Goal: Information Seeking & Learning: Learn about a topic

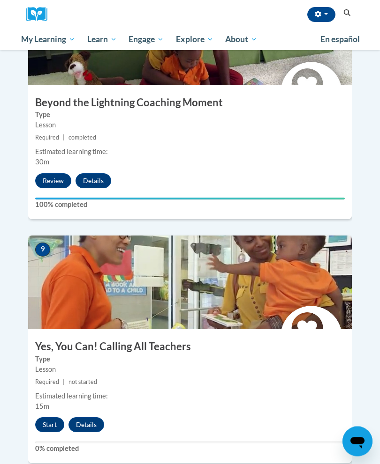
scroll to position [2065, 0]
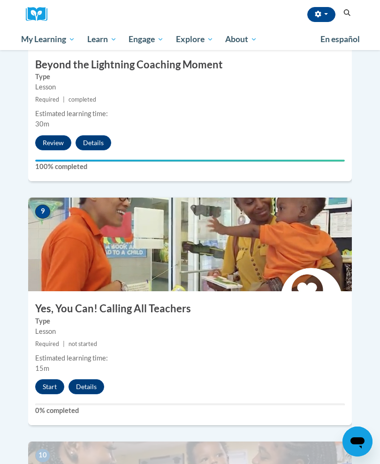
click at [49, 380] on button "Start" at bounding box center [49, 387] width 29 height 15
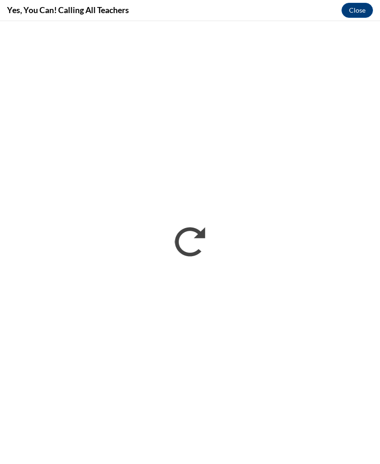
scroll to position [0, 0]
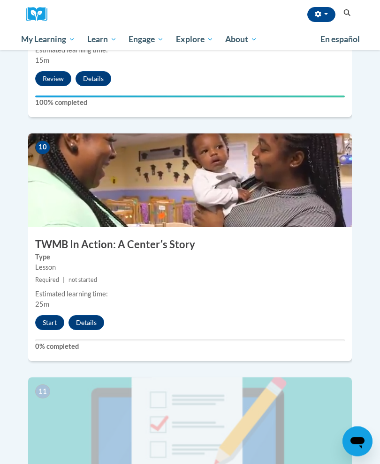
scroll to position [2373, 0]
click at [45, 315] on button "Start" at bounding box center [49, 322] width 29 height 15
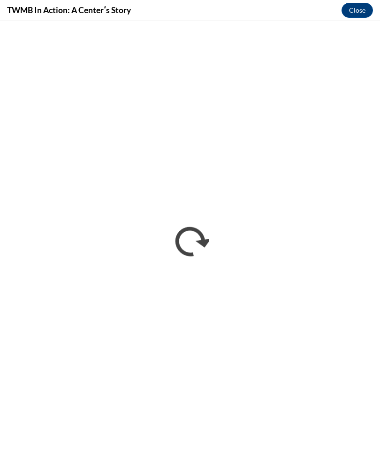
scroll to position [0, 0]
